Goal: Task Accomplishment & Management: Complete application form

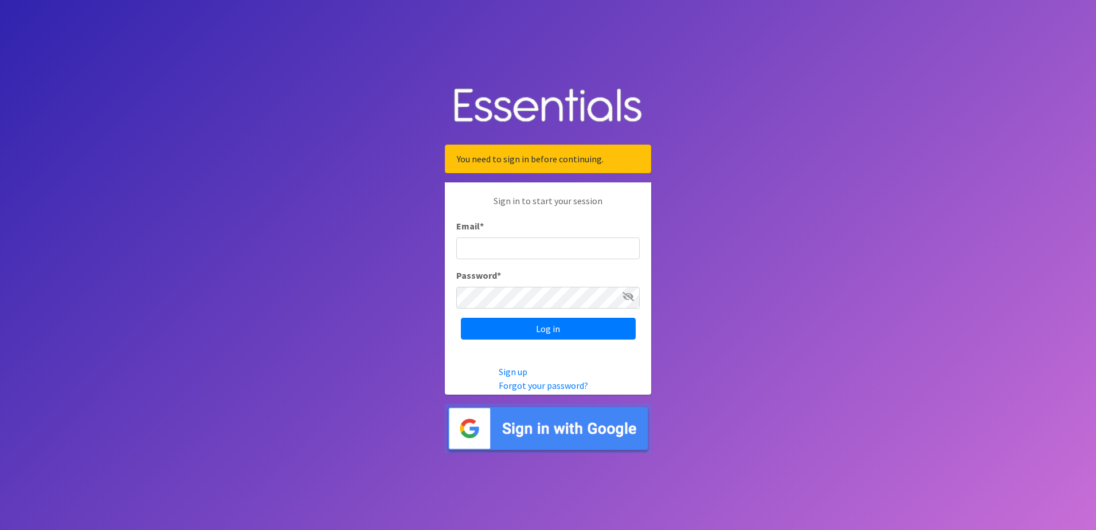
click at [546, 258] on input "Email *" at bounding box center [547, 248] width 183 height 22
type input "[PERSON_NAME][EMAIL_ADDRESS][DOMAIN_NAME]"
click at [461, 318] on input "Log in" at bounding box center [548, 329] width 175 height 22
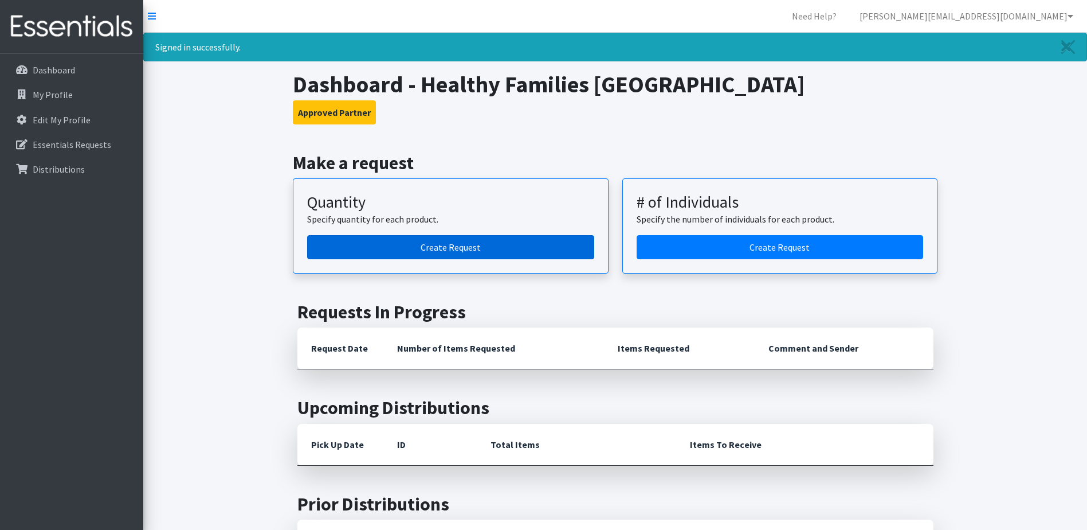
click at [536, 249] on link "Create Request" at bounding box center [450, 247] width 287 height 24
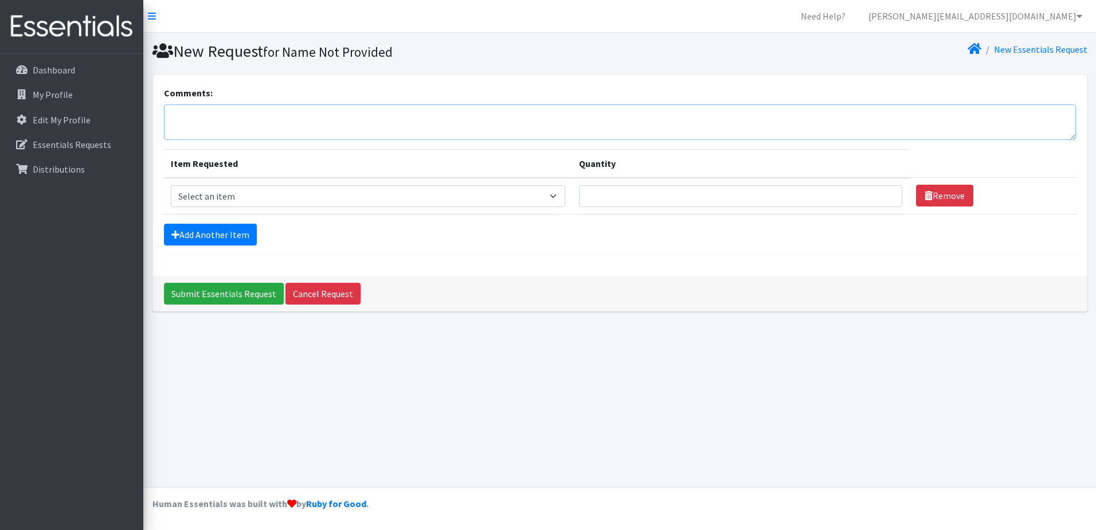
click at [345, 128] on textarea "Comments:" at bounding box center [620, 122] width 912 height 36
click at [173, 116] on textarea "Thursday 10/2 at 9:00am." at bounding box center [620, 122] width 912 height 36
type textarea "Healthy Families Travis County MIECHV October order, Thursday 10/2 at 9:00am."
click at [535, 201] on select "Select an item Baby Formula Kids (Newborn) Kids (Preemie) Kids (Size 1) Kids (S…" at bounding box center [368, 196] width 394 height 22
select select "451"
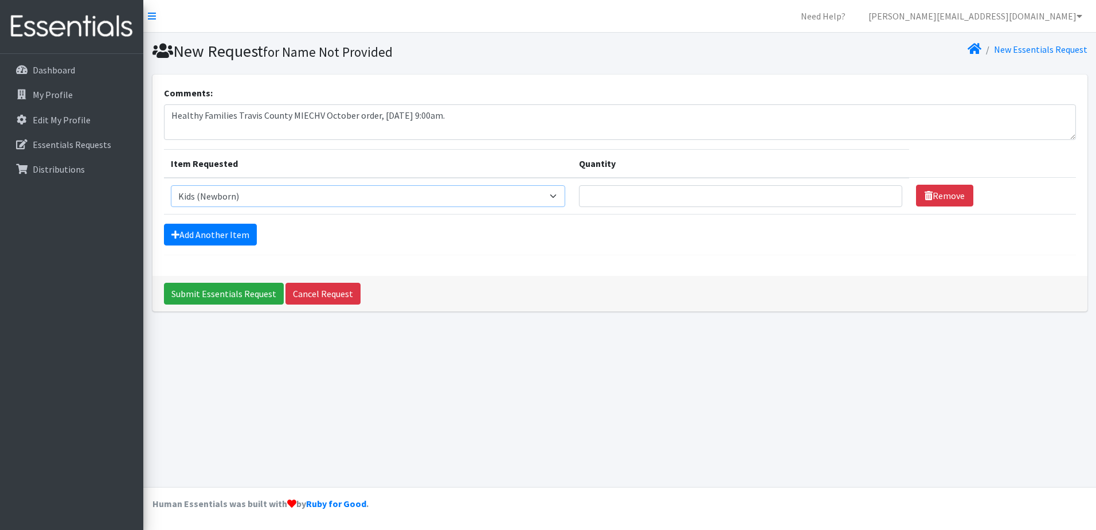
click at [171, 185] on select "Select an item Baby Formula Kids (Newborn) Kids (Preemie) Kids (Size 1) Kids (S…" at bounding box center [368, 196] width 394 height 22
click at [620, 191] on input "Quantity" at bounding box center [740, 196] width 323 height 22
type input "150"
click at [234, 232] on link "Add Another Item" at bounding box center [210, 235] width 93 height 22
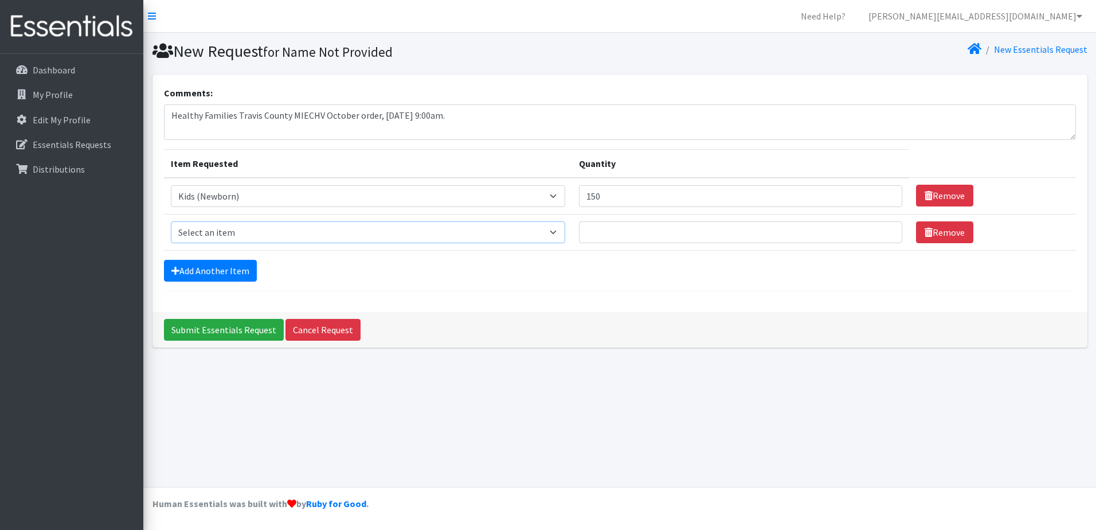
click at [243, 230] on select "Select an item Baby Formula Kids (Newborn) Kids (Preemie) Kids (Size 1) Kids (S…" at bounding box center [368, 232] width 394 height 22
select select "453"
click at [171, 221] on select "Select an item Baby Formula Kids (Newborn) Kids (Preemie) Kids (Size 1) Kids (S…" at bounding box center [368, 232] width 394 height 22
click at [624, 236] on input "Quantity" at bounding box center [740, 232] width 323 height 22
type input "50"
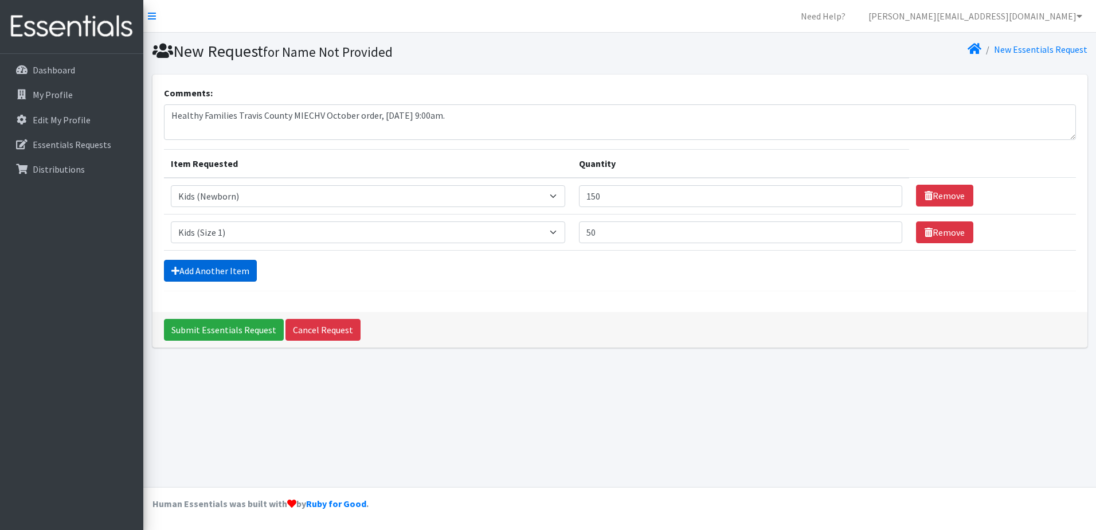
click at [233, 267] on link "Add Another Item" at bounding box center [210, 271] width 93 height 22
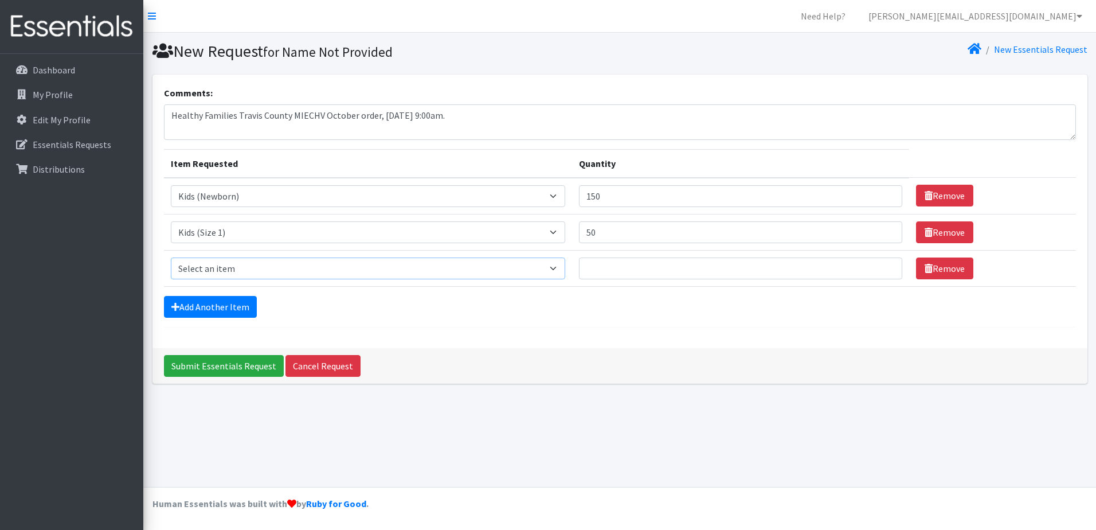
click at [251, 269] on select "Select an item Baby Formula Kids (Newborn) Kids (Preemie) Kids (Size 1) Kids (S…" at bounding box center [368, 268] width 394 height 22
select select "440"
click at [171, 257] on select "Select an item Baby Formula Kids (Newborn) Kids (Preemie) Kids (Size 1) Kids (S…" at bounding box center [368, 268] width 394 height 22
click at [618, 267] on input "Quantity" at bounding box center [740, 268] width 323 height 22
type input "250"
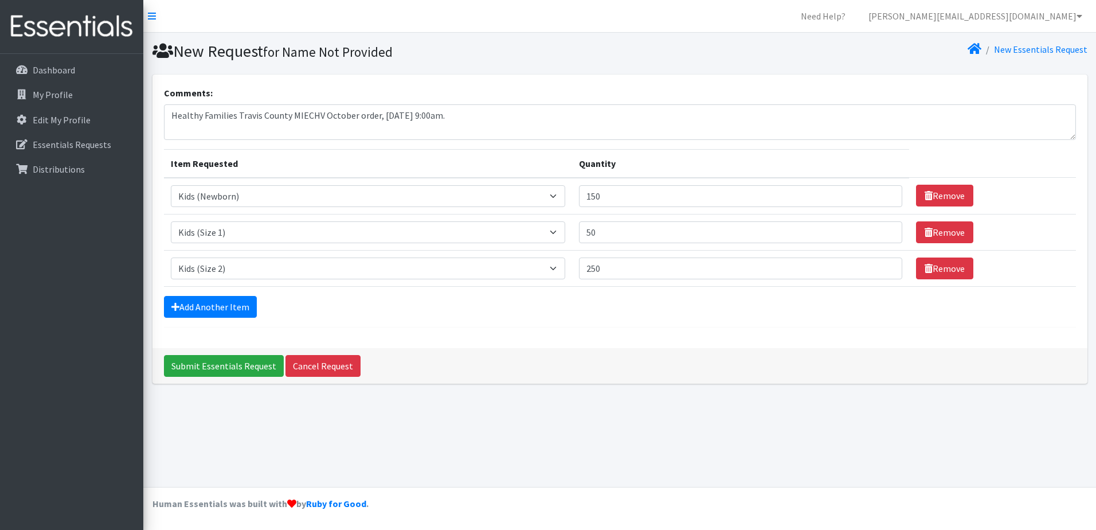
click at [221, 318] on form "Comments: Healthy Families Travis County MIECHV October order, Thursday 10/2 at…" at bounding box center [620, 206] width 912 height 241
click at [221, 314] on link "Add Another Item" at bounding box center [210, 307] width 93 height 22
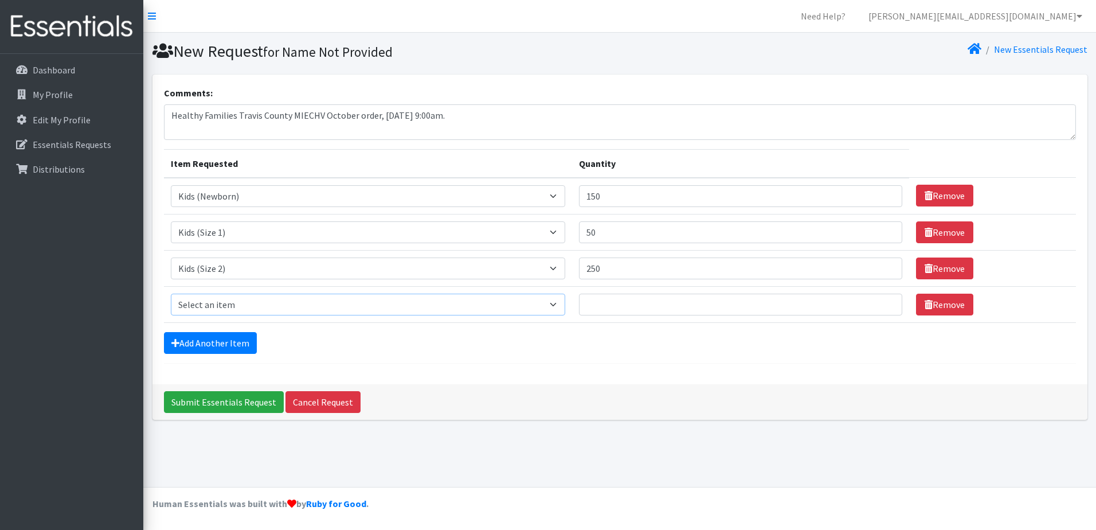
click at [233, 303] on select "Select an item Baby Formula Kids (Newborn) Kids (Preemie) Kids (Size 1) Kids (S…" at bounding box center [368, 304] width 394 height 22
select select "442"
click at [171, 293] on select "Select an item Baby Formula Kids (Newborn) Kids (Preemie) Kids (Size 1) Kids (S…" at bounding box center [368, 304] width 394 height 22
click at [623, 307] on input "Quantity" at bounding box center [740, 304] width 323 height 22
type input "250"
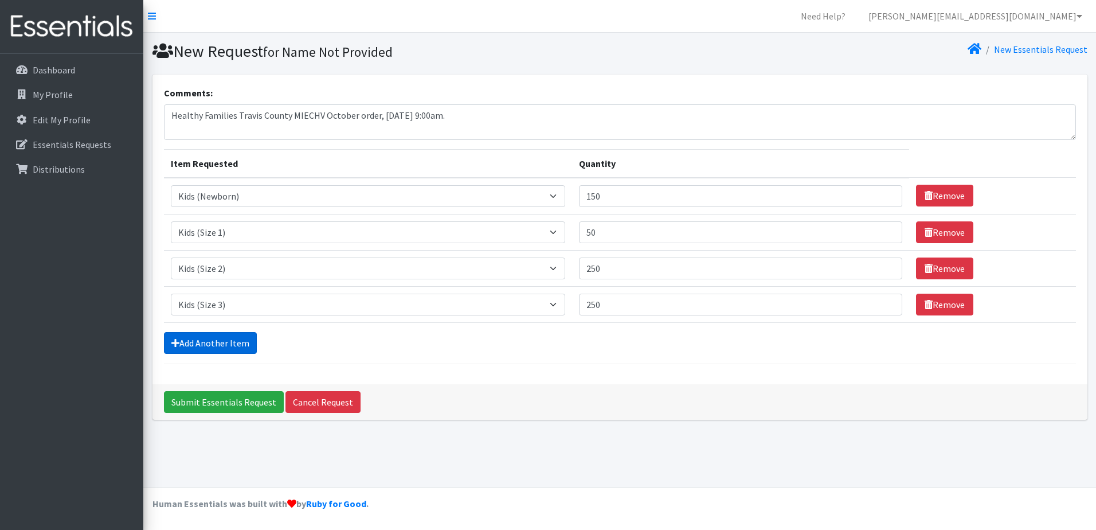
click at [226, 340] on link "Add Another Item" at bounding box center [210, 343] width 93 height 22
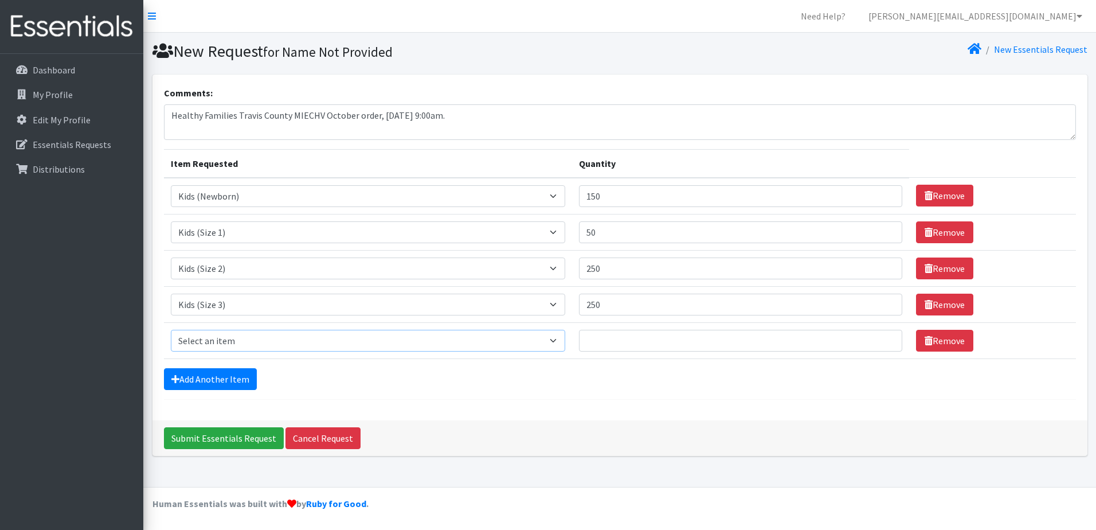
click at [240, 338] on select "Select an item Baby Formula Kids (Newborn) Kids (Preemie) Kids (Size 1) Kids (S…" at bounding box center [368, 341] width 394 height 22
select select "459"
click at [171, 330] on select "Select an item Baby Formula Kids (Newborn) Kids (Preemie) Kids (Size 1) Kids (S…" at bounding box center [368, 341] width 394 height 22
click at [612, 336] on input "Quantity" at bounding box center [740, 341] width 323 height 22
type input "550"
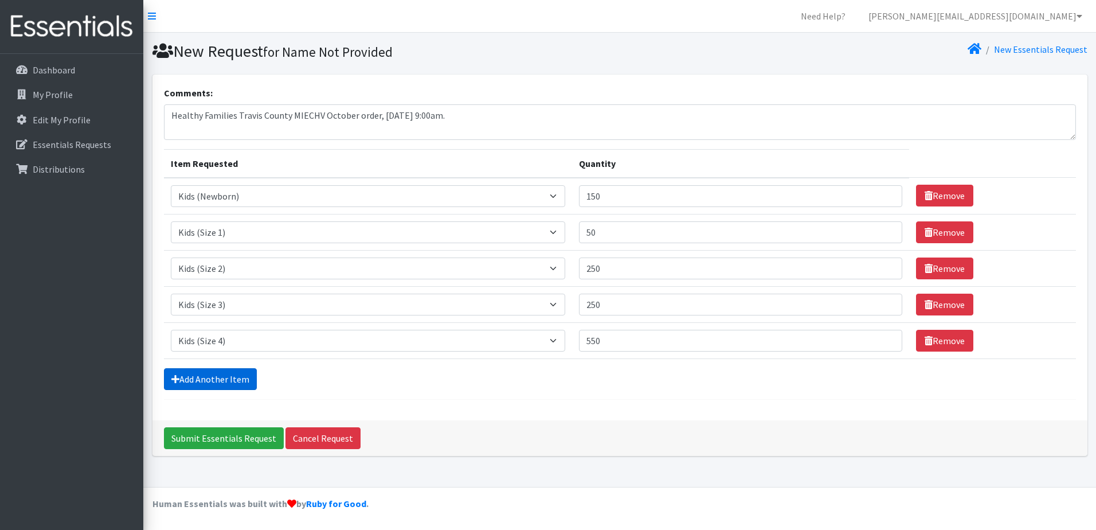
click at [235, 375] on link "Add Another Item" at bounding box center [210, 379] width 93 height 22
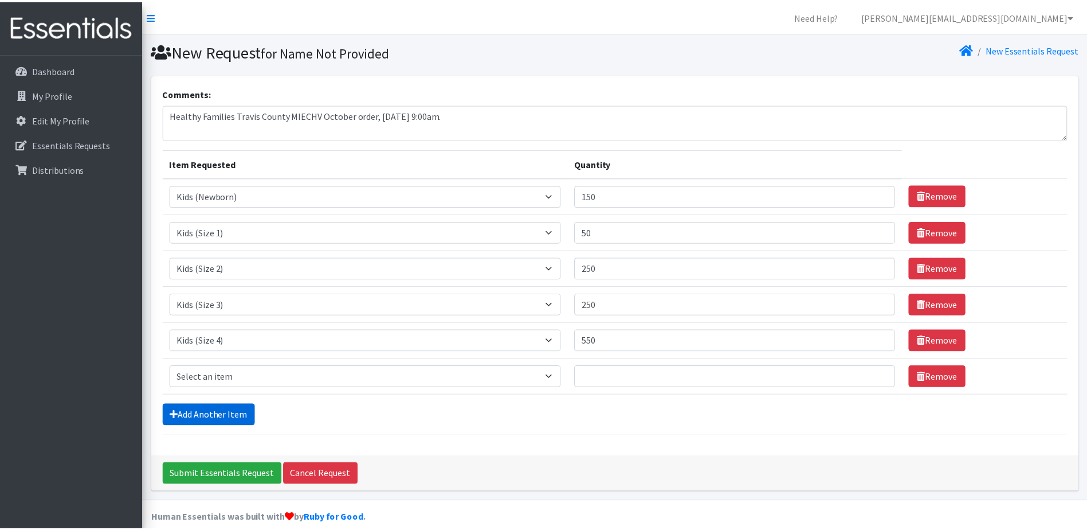
scroll to position [14, 0]
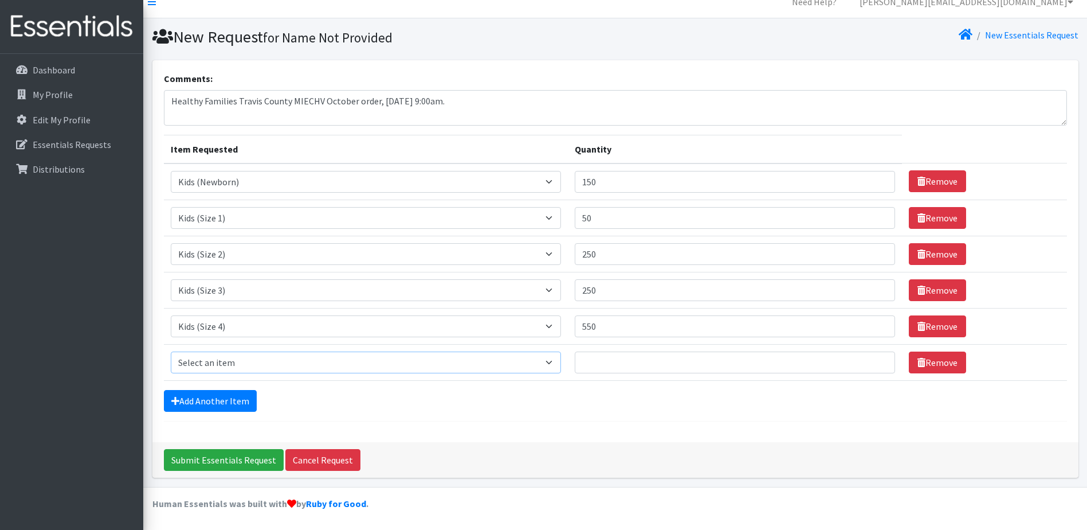
click at [314, 363] on select "Select an item Baby Formula Kids (Newborn) Kids (Preemie) Kids (Size 1) Kids (S…" at bounding box center [366, 362] width 391 height 22
select select "460"
click at [171, 351] on select "Select an item Baby Formula Kids (Newborn) Kids (Preemie) Kids (Size 1) Kids (S…" at bounding box center [366, 362] width 391 height 22
click at [612, 364] on input "Quantity" at bounding box center [735, 362] width 320 height 22
type input "650"
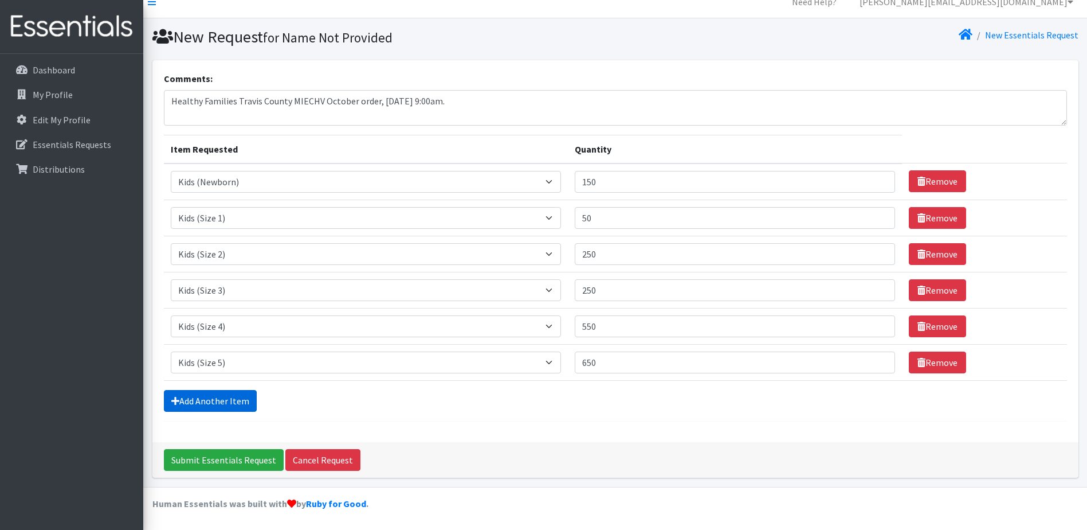
click at [241, 398] on link "Add Another Item" at bounding box center [210, 401] width 93 height 22
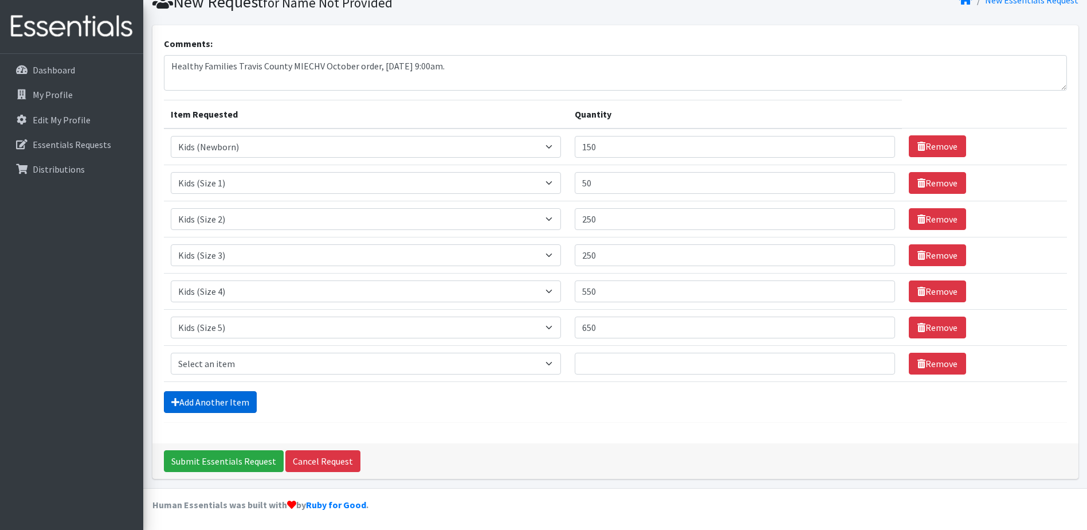
scroll to position [50, 0]
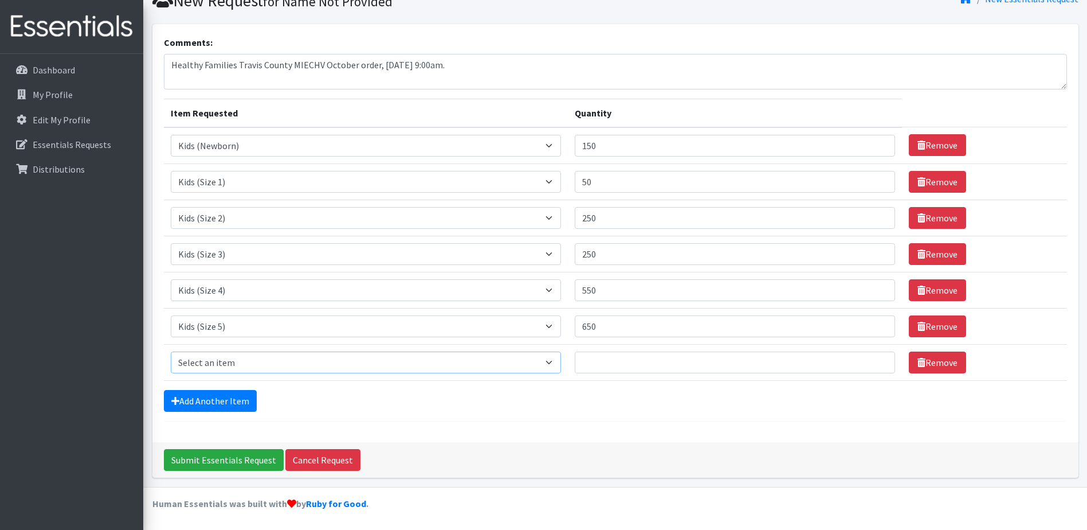
click at [269, 365] on select "Select an item Baby Formula Kids (Newborn) Kids (Preemie) Kids (Size 1) Kids (S…" at bounding box center [366, 362] width 391 height 22
select select "462"
click at [171, 351] on select "Select an item Baby Formula Kids (Newborn) Kids (Preemie) Kids (Size 1) Kids (S…" at bounding box center [366, 362] width 391 height 22
click at [655, 355] on input "Quantity" at bounding box center [735, 362] width 320 height 22
type input "800"
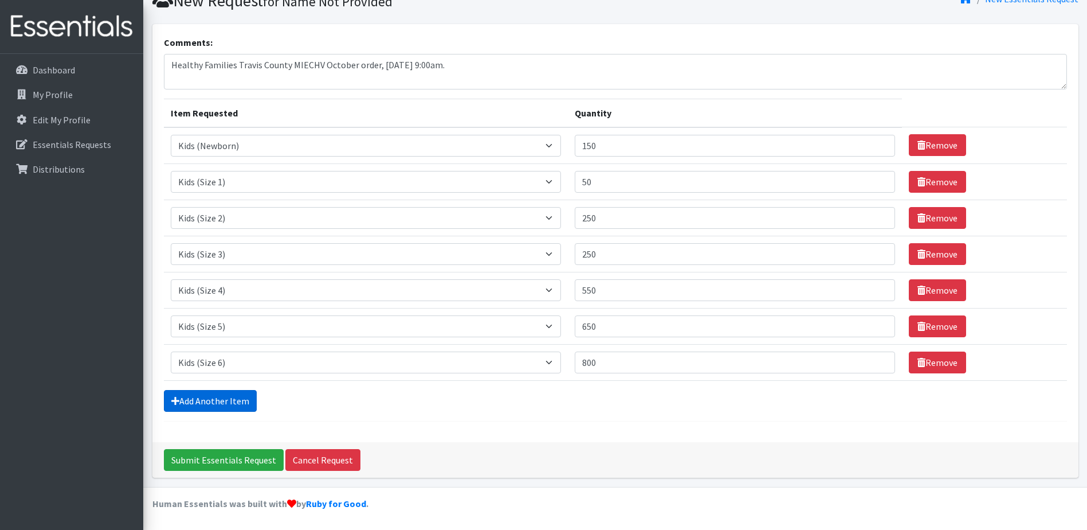
click at [252, 400] on link "Add Another Item" at bounding box center [210, 401] width 93 height 22
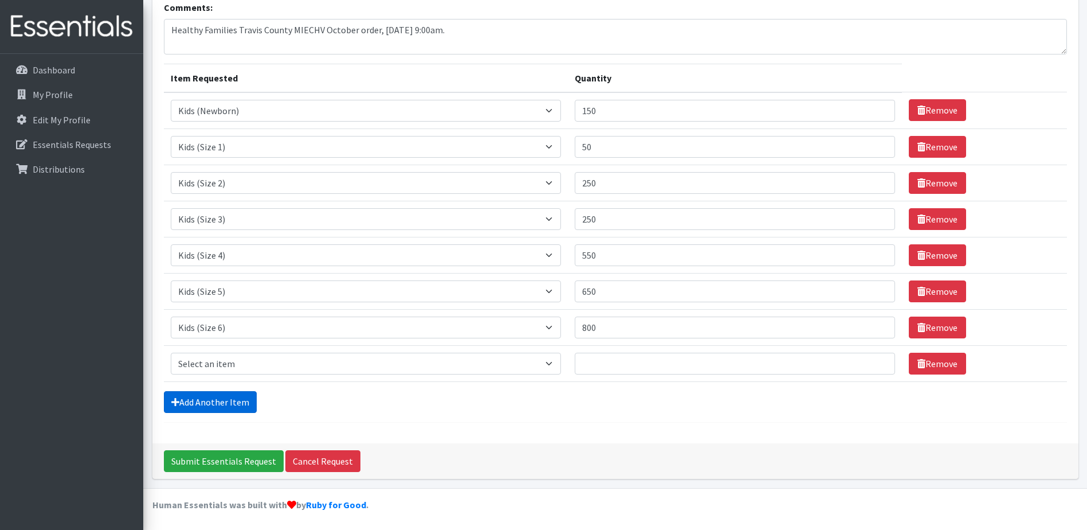
scroll to position [87, 0]
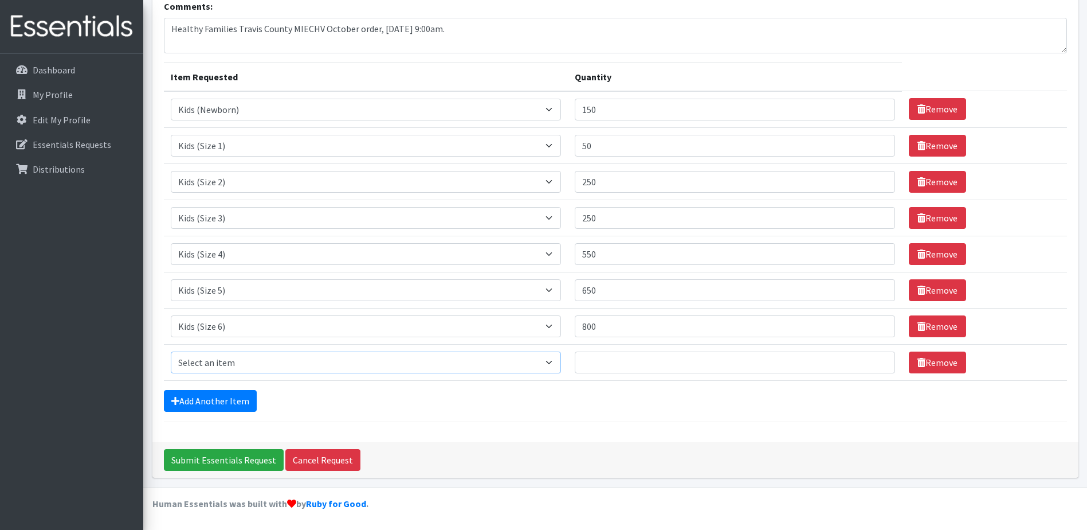
click at [287, 370] on select "Select an item Baby Formula Kids (Newborn) Kids (Preemie) Kids (Size 1) Kids (S…" at bounding box center [366, 362] width 391 height 22
select select "444"
click at [171, 351] on select "Select an item Baby Formula Kids (Newborn) Kids (Preemie) Kids (Size 1) Kids (S…" at bounding box center [366, 362] width 391 height 22
click at [614, 363] on input "Quantity" at bounding box center [735, 362] width 320 height 22
type input "15"
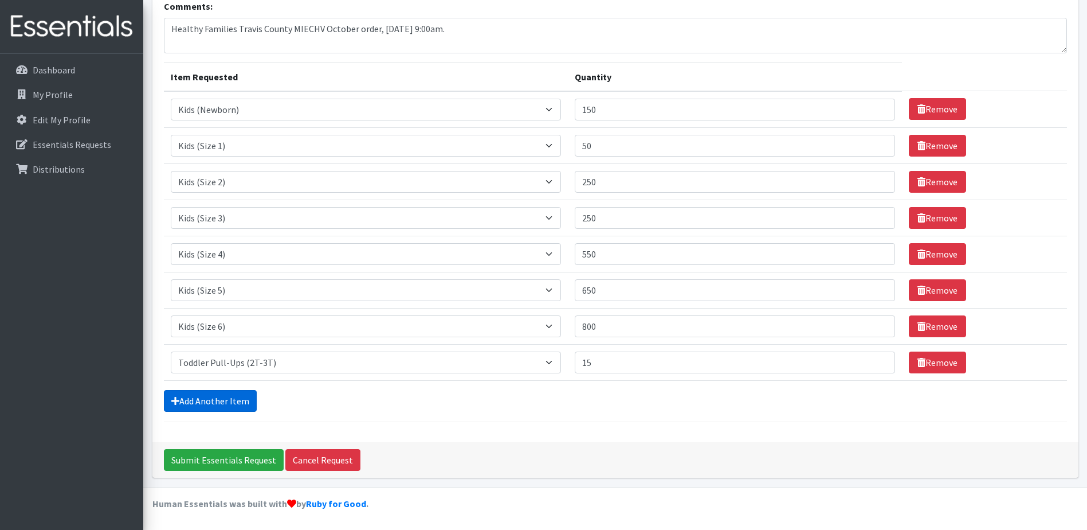
click at [241, 402] on link "Add Another Item" at bounding box center [210, 401] width 93 height 22
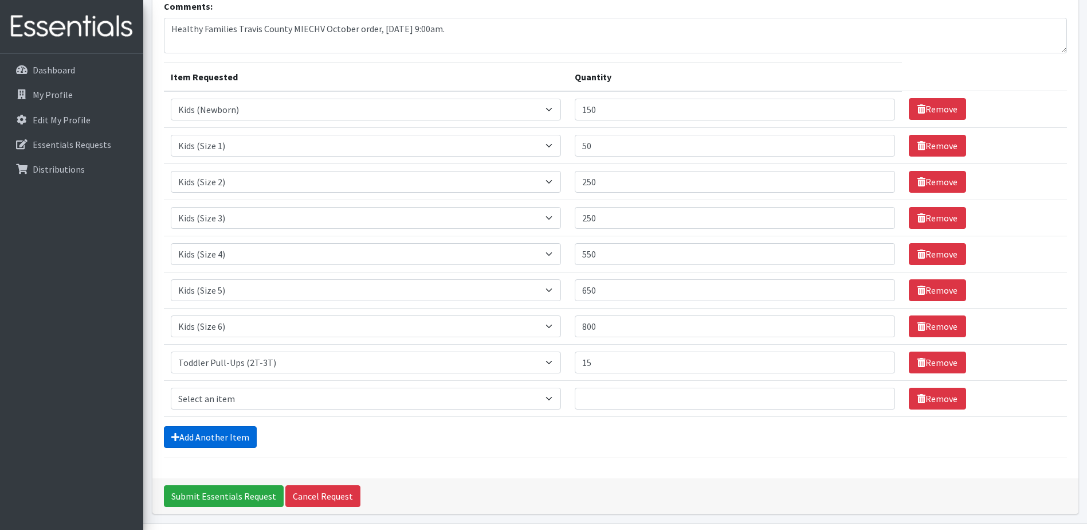
scroll to position [123, 0]
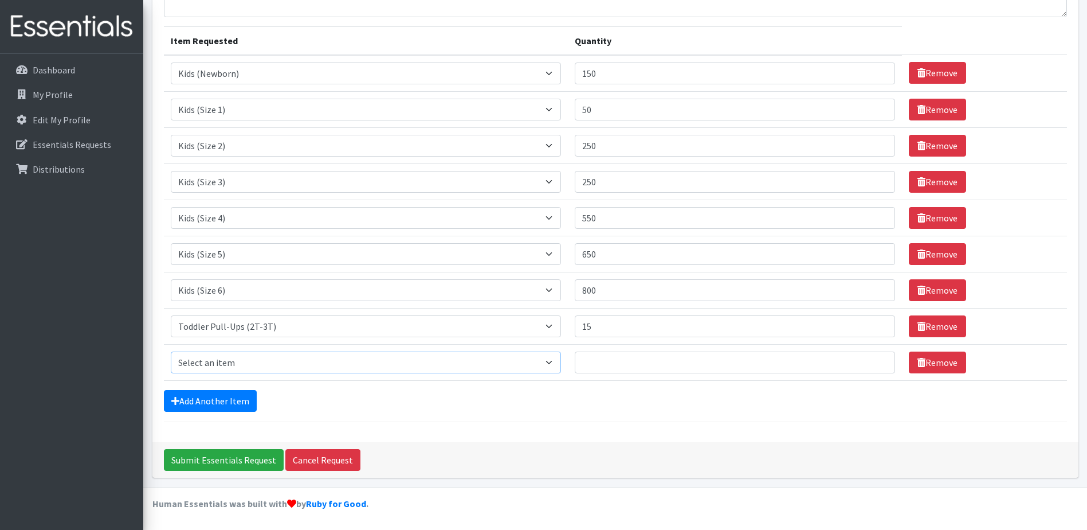
click at [337, 365] on select "Select an item Baby Formula Kids (Newborn) Kids (Preemie) Kids (Size 1) Kids (S…" at bounding box center [366, 362] width 391 height 22
select select "445"
click at [171, 351] on select "Select an item Baby Formula Kids (Newborn) Kids (Preemie) Kids (Size 1) Kids (S…" at bounding box center [366, 362] width 391 height 22
click at [620, 369] on input "Quantity" at bounding box center [735, 362] width 320 height 22
type input "15"
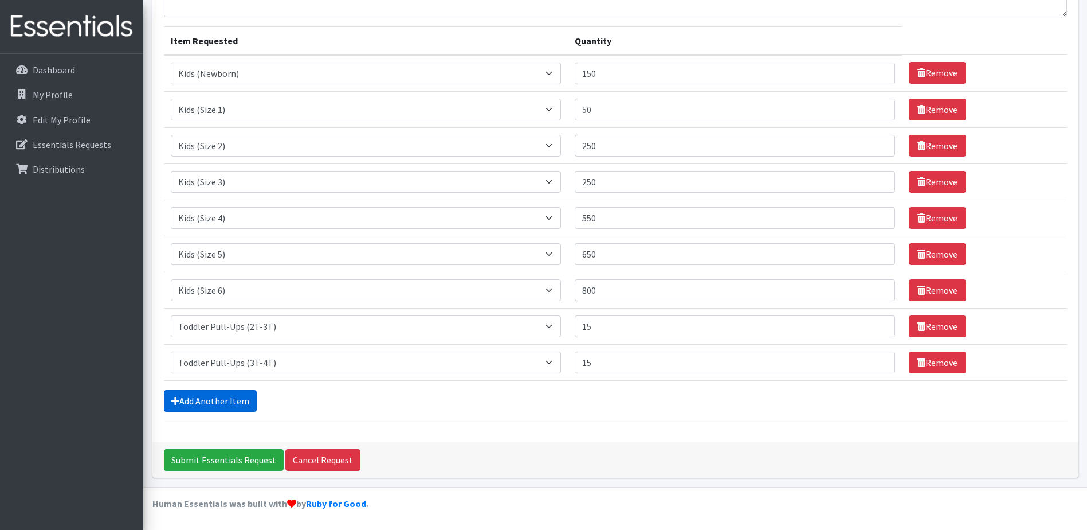
click at [243, 408] on link "Add Another Item" at bounding box center [210, 401] width 93 height 22
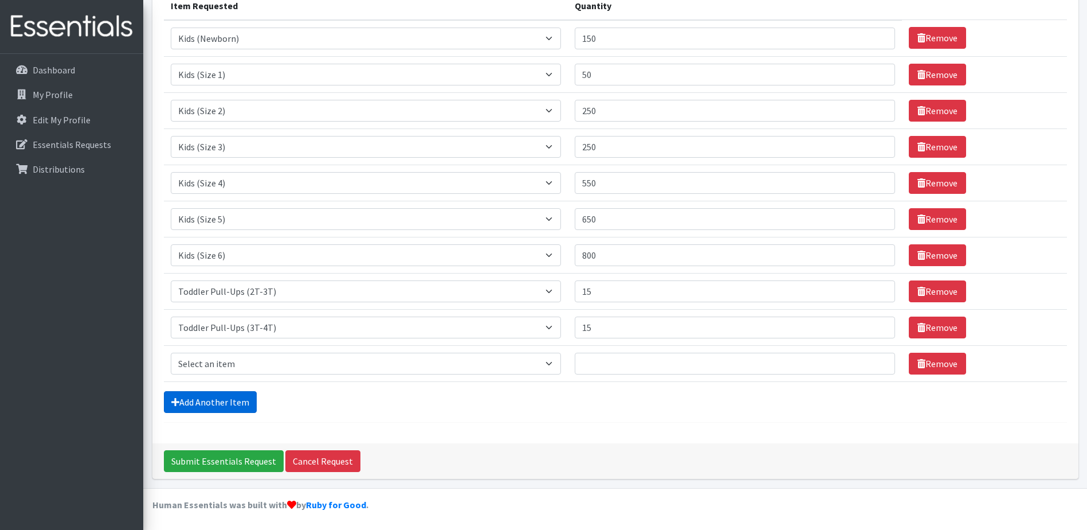
scroll to position [159, 0]
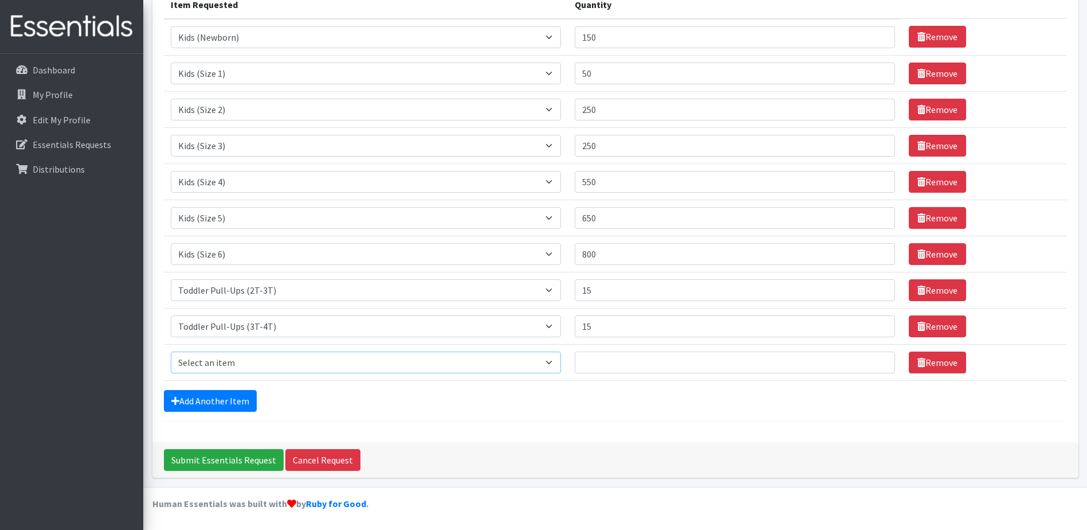
click at [268, 370] on select "Select an item Baby Formula Kids (Newborn) Kids (Preemie) Kids (Size 1) Kids (S…" at bounding box center [366, 362] width 391 height 22
select select "446"
click at [171, 351] on select "Select an item Baby Formula Kids (Newborn) Kids (Preemie) Kids (Size 1) Kids (S…" at bounding box center [366, 362] width 391 height 22
click at [623, 363] on input "Quantity" at bounding box center [735, 362] width 320 height 22
type input "15"
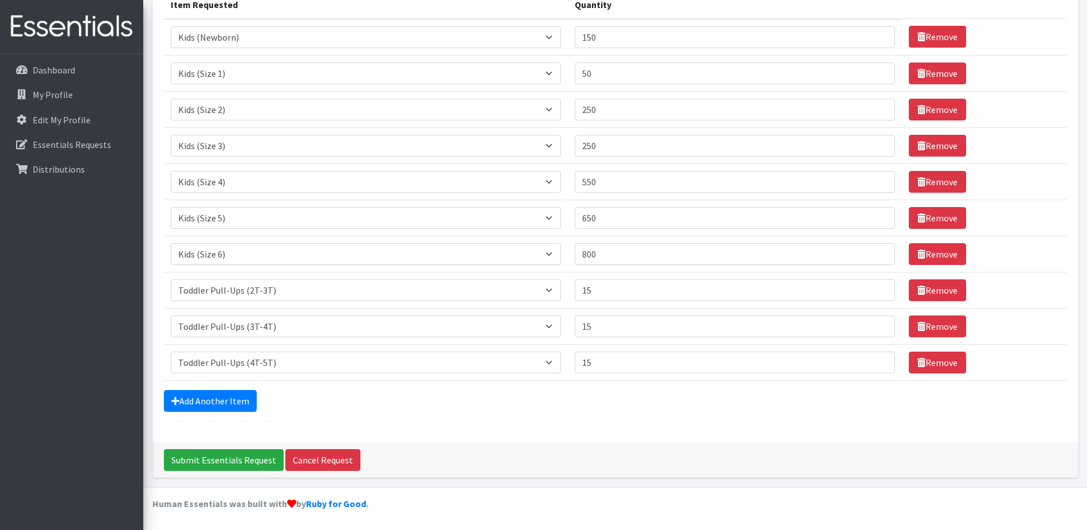
click at [635, 404] on div "Add Another Item" at bounding box center [615, 401] width 903 height 22
click at [244, 399] on link "Add Another Item" at bounding box center [210, 401] width 93 height 22
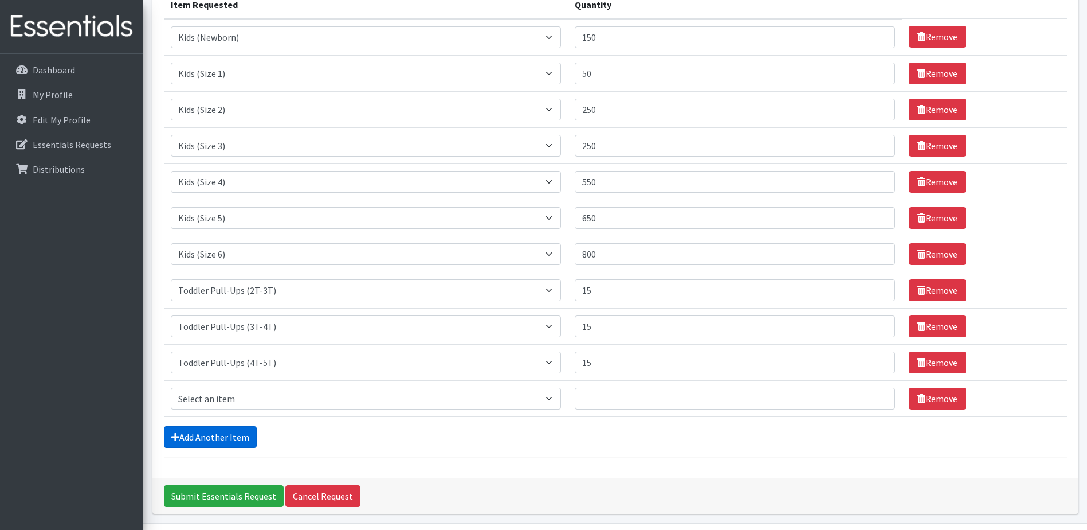
scroll to position [195, 0]
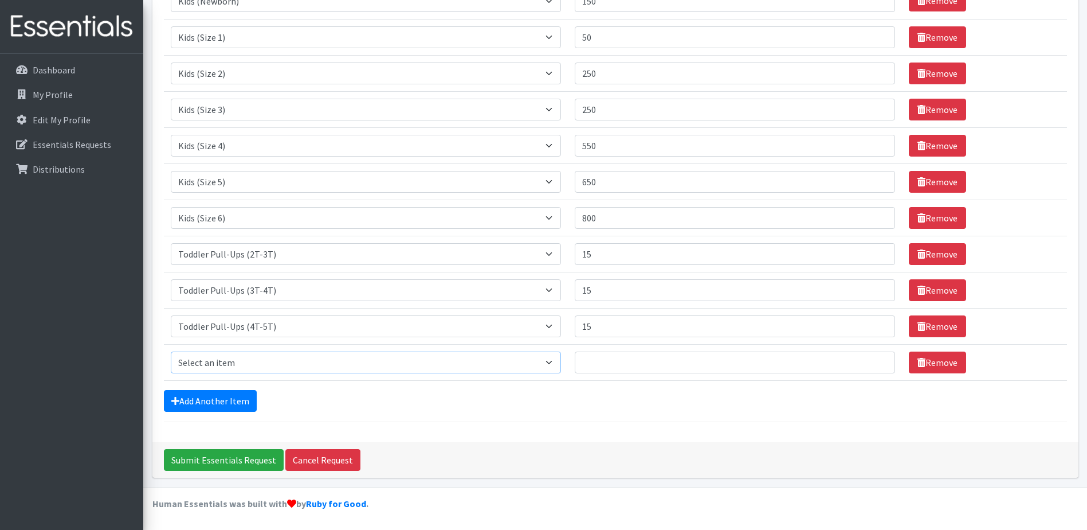
click at [256, 371] on select "Select an item Baby Formula Kids (Newborn) Kids (Preemie) Kids (Size 1) Kids (S…" at bounding box center [366, 362] width 391 height 22
select select "456"
click at [171, 351] on select "Select an item Baby Formula Kids (Newborn) Kids (Preemie) Kids (Size 1) Kids (S…" at bounding box center [366, 362] width 391 height 22
click at [589, 358] on input "Quantity" at bounding box center [735, 362] width 320 height 22
type input "1"
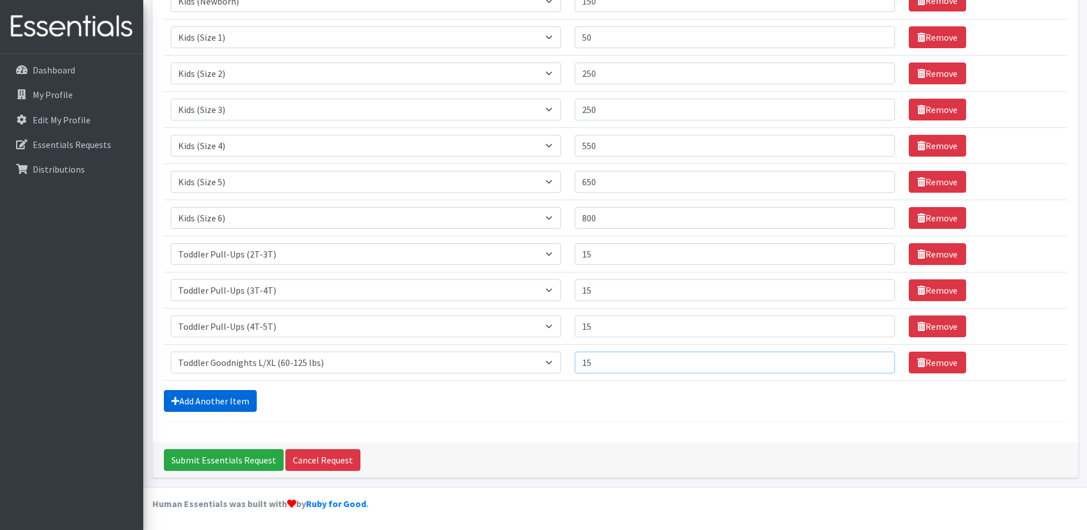
type input "15"
click at [246, 409] on link "Add Another Item" at bounding box center [210, 401] width 93 height 22
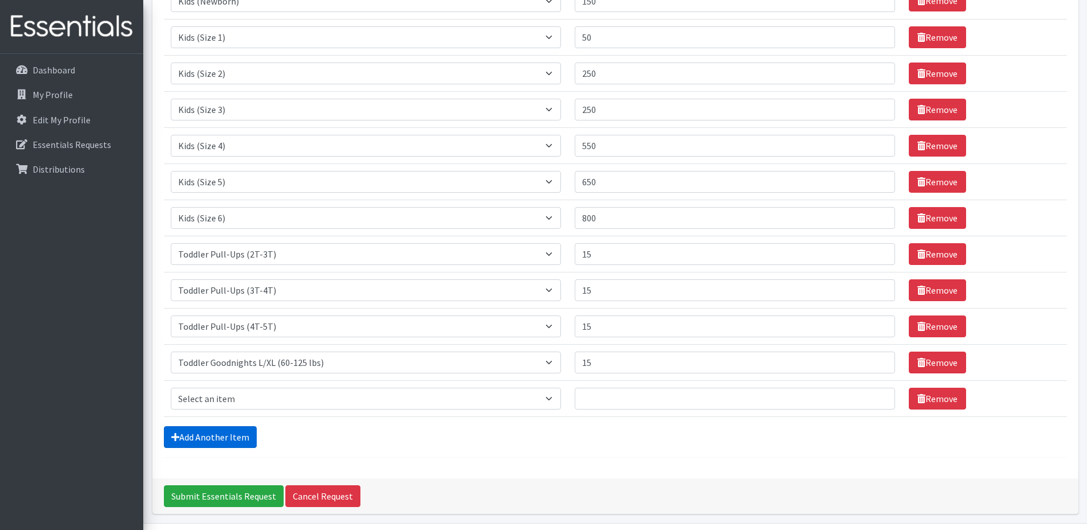
scroll to position [231, 0]
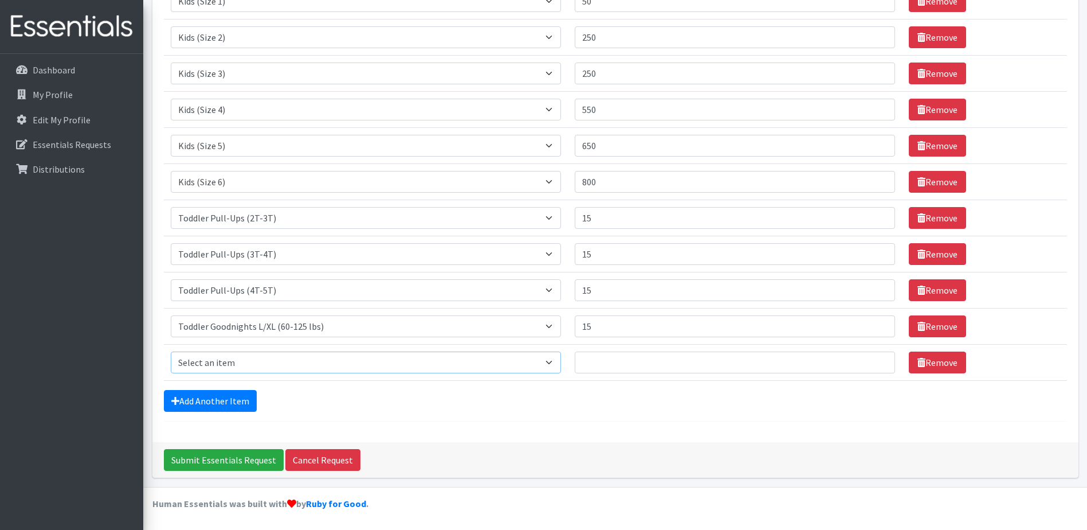
click at [276, 369] on select "Select an item Baby Formula Kids (Newborn) Kids (Preemie) Kids (Size 1) Kids (S…" at bounding box center [366, 362] width 391 height 22
select select "434"
click at [171, 351] on select "Select an item Baby Formula Kids (Newborn) Kids (Preemie) Kids (Size 1) Kids (S…" at bounding box center [366, 362] width 391 height 22
click at [607, 371] on input "Quantity" at bounding box center [735, 362] width 320 height 22
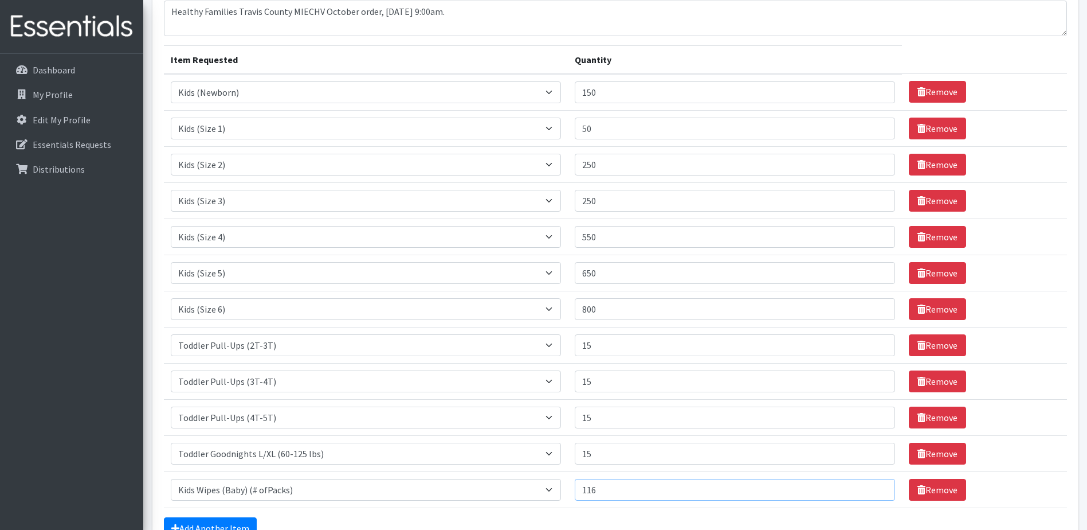
scroll to position [229, 0]
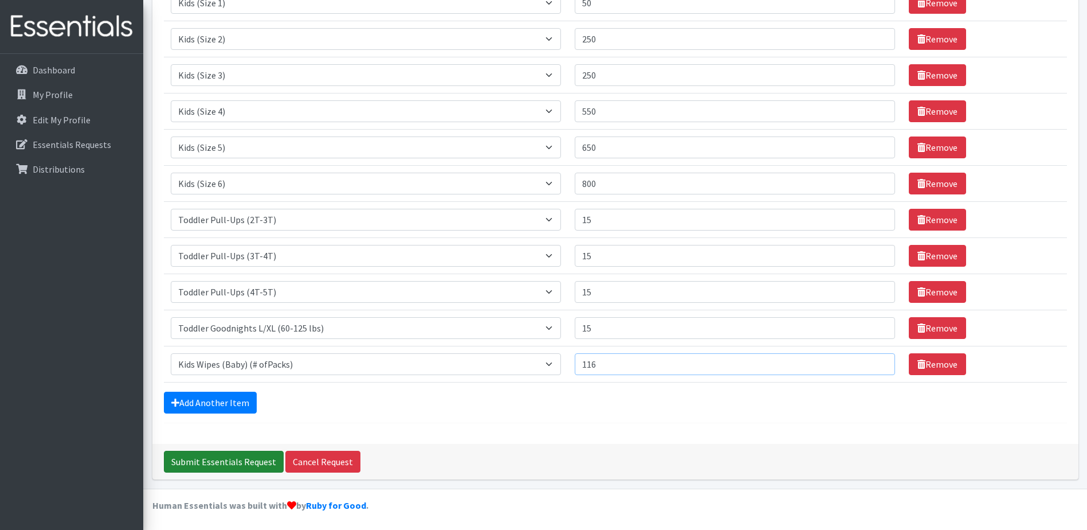
type input "116"
click at [236, 463] on input "Submit Essentials Request" at bounding box center [224, 462] width 120 height 22
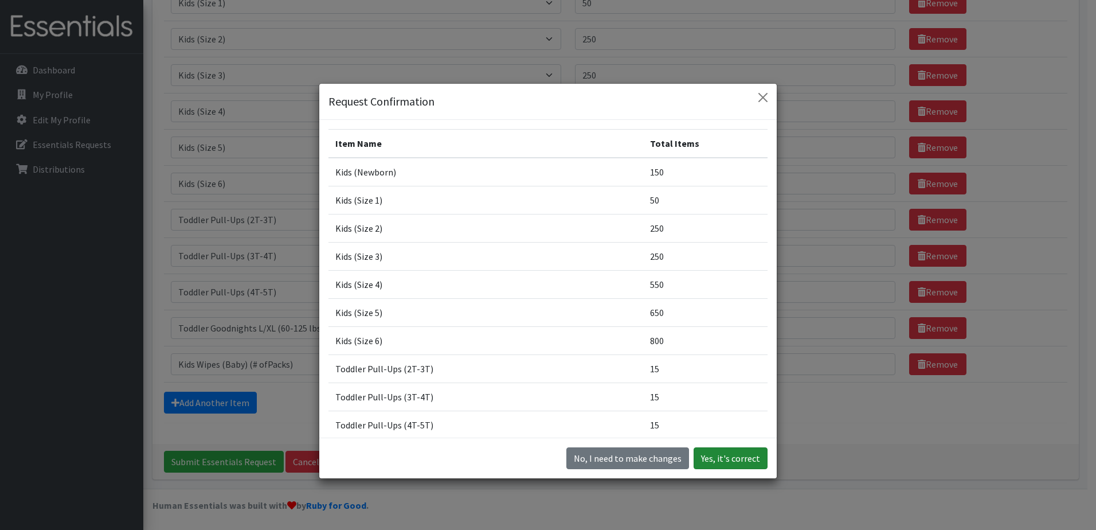
click at [723, 452] on button "Yes, it's correct" at bounding box center [731, 458] width 74 height 22
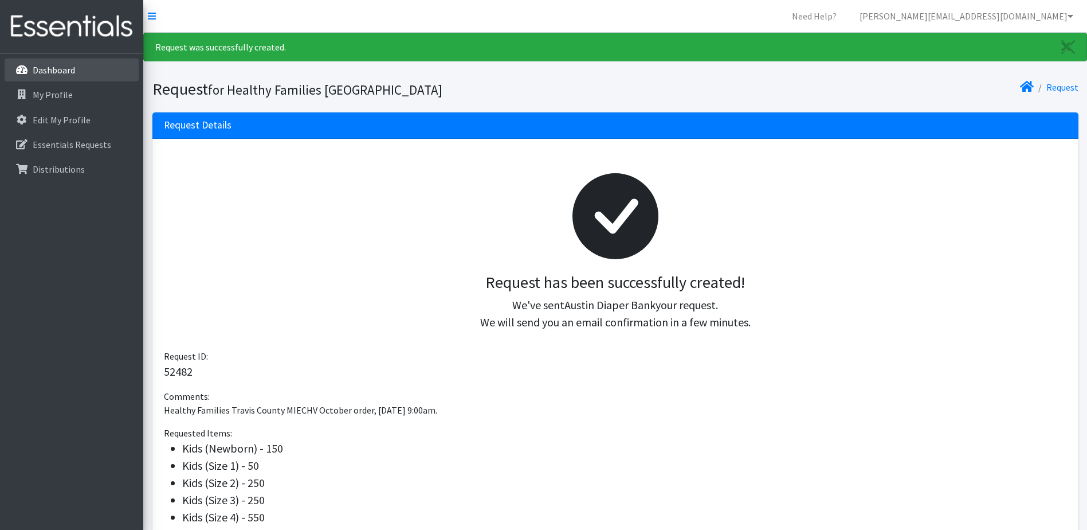
click at [73, 79] on link "Dashboard" at bounding box center [72, 69] width 134 height 23
